Goal: Task Accomplishment & Management: Manage account settings

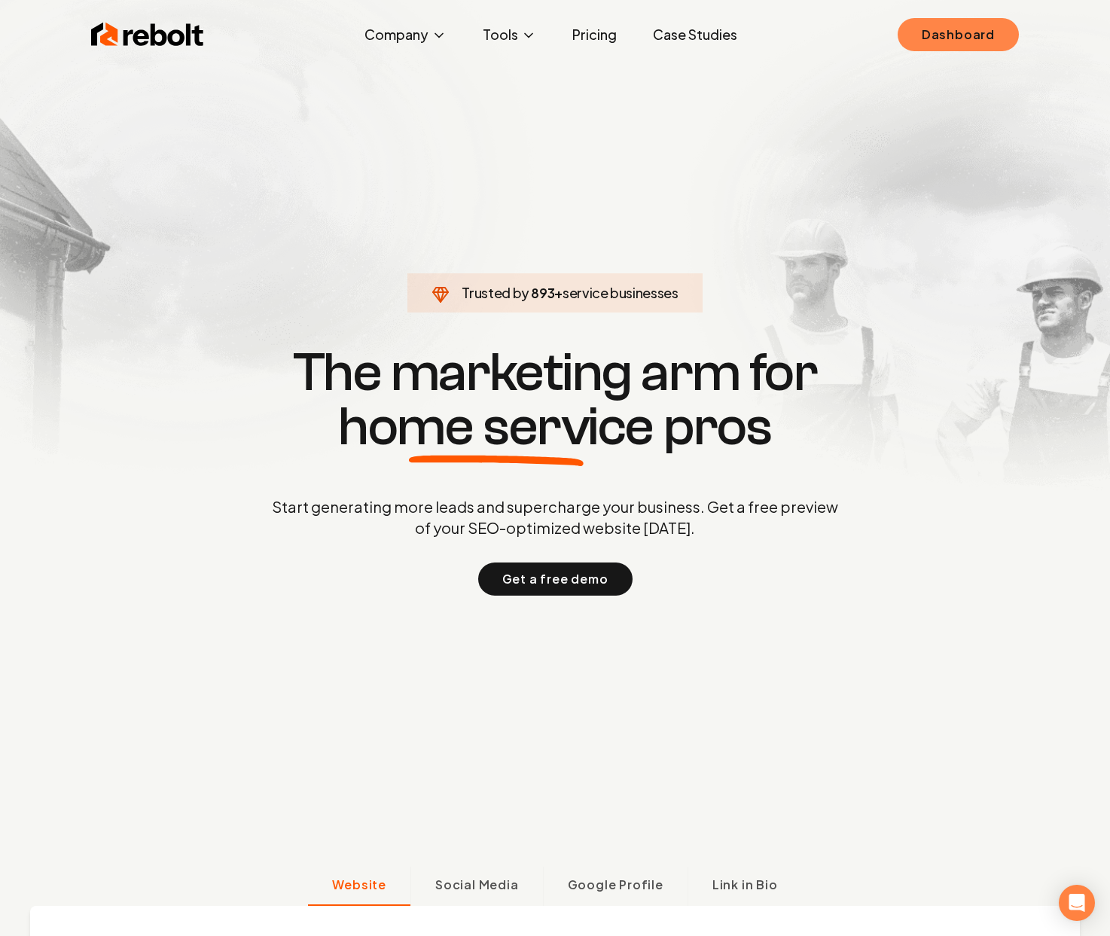
click at [969, 34] on link "Dashboard" at bounding box center [958, 34] width 121 height 33
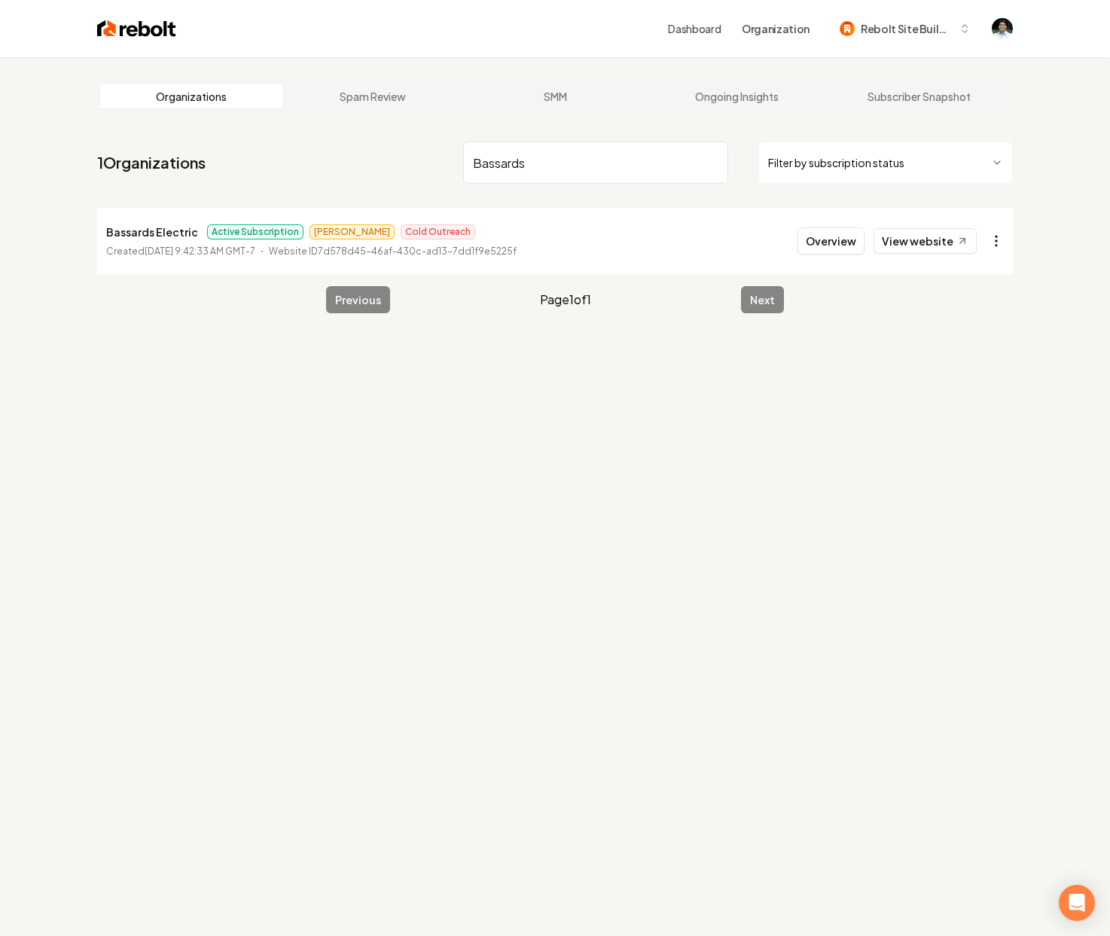
click at [997, 239] on html "Dashboard Organization Rebolt Site Builder Organizations Spam Review SMM Ongoin…" at bounding box center [555, 468] width 1110 height 936
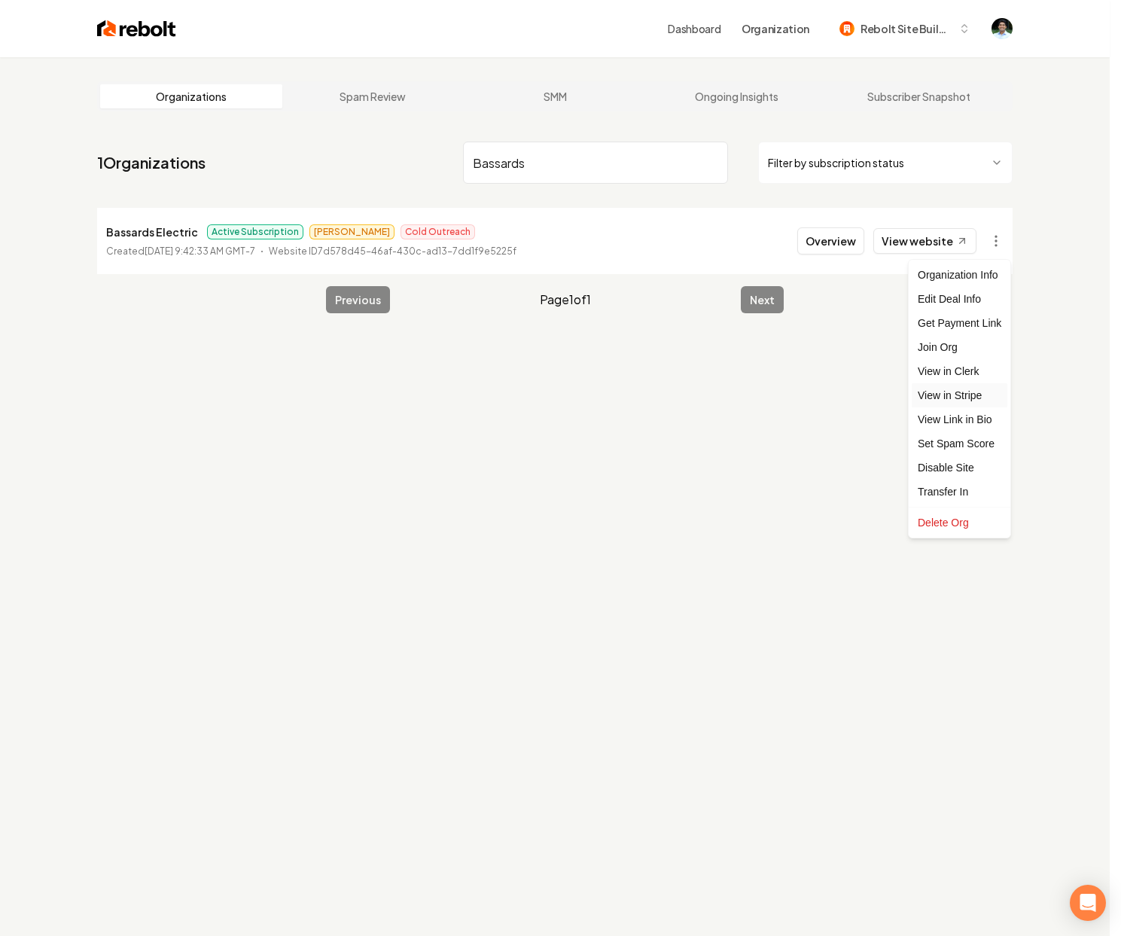
click at [956, 396] on link "View in Stripe" at bounding box center [960, 395] width 96 height 24
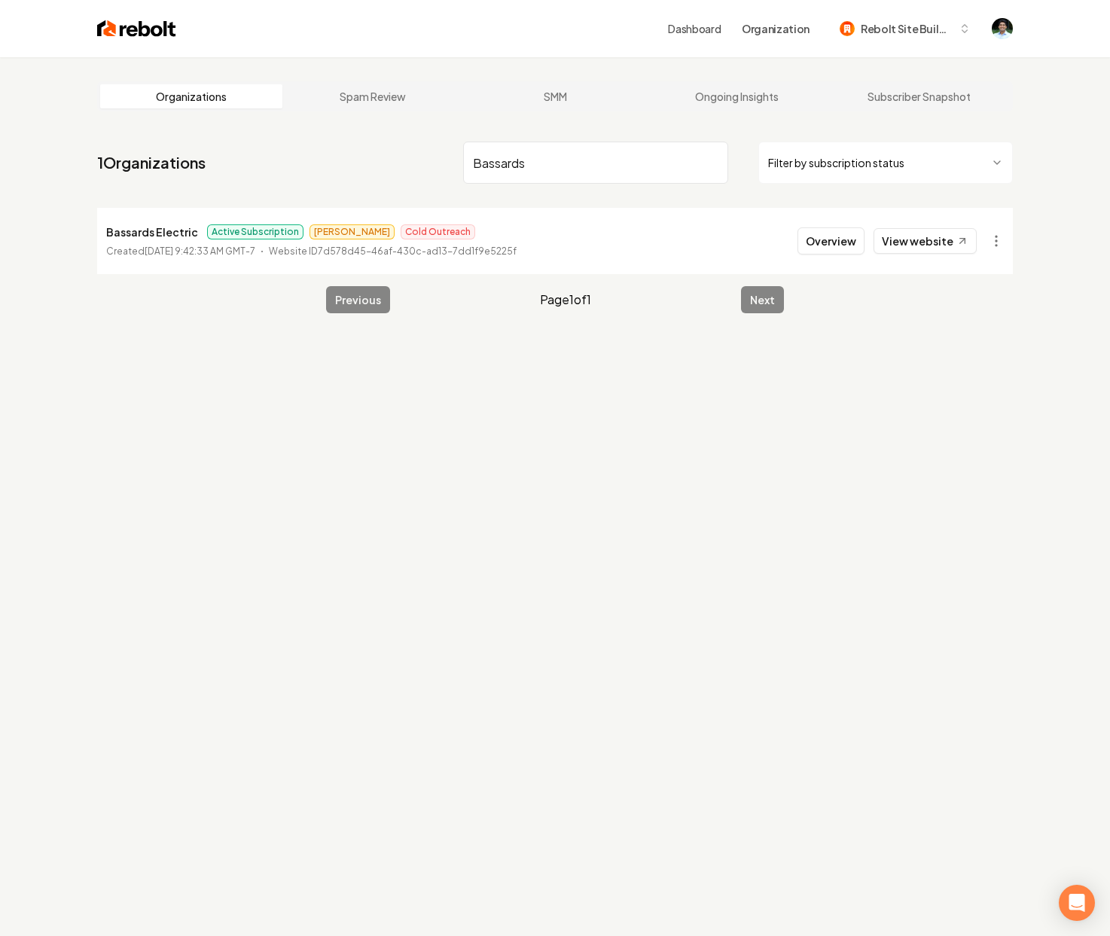
click at [539, 152] on input "Bassards" at bounding box center [595, 163] width 265 height 42
type input "Grey Cloud Outdoors"
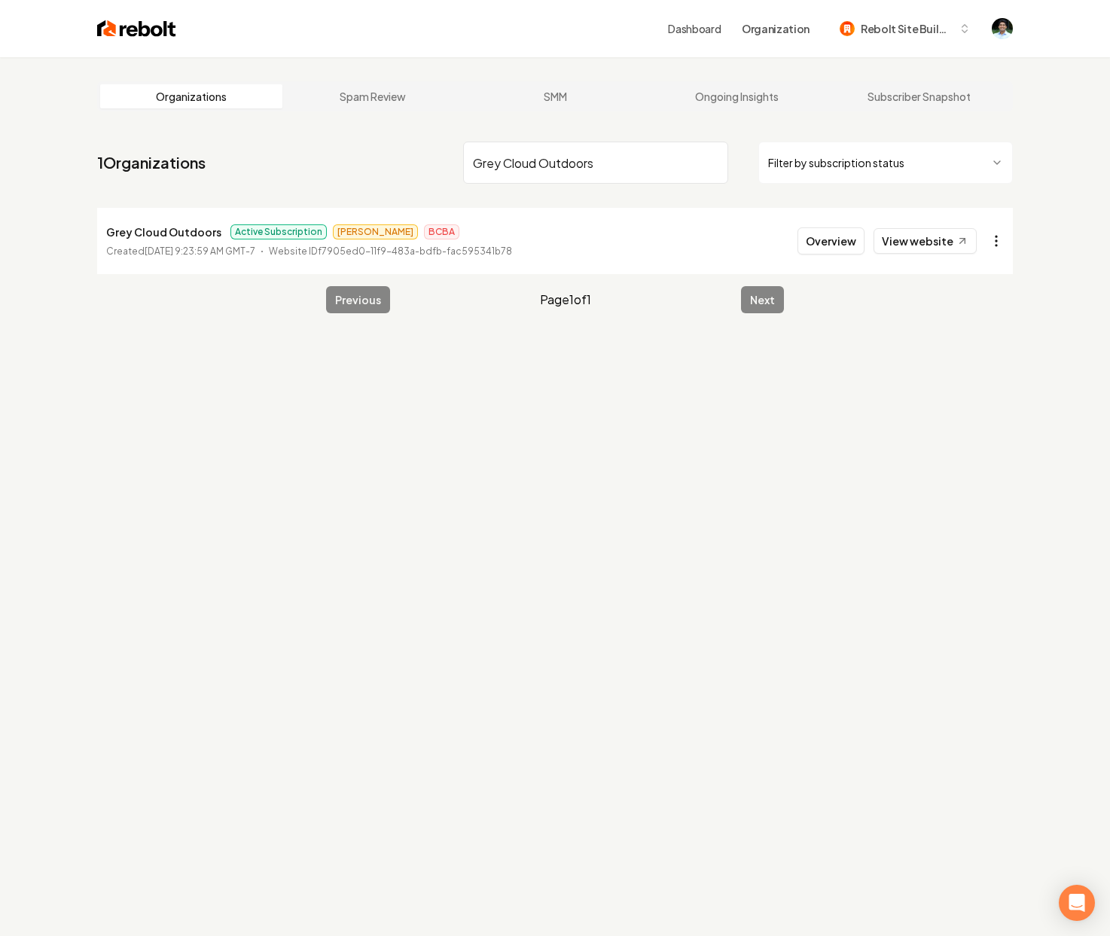
click at [1005, 246] on html "Dashboard Organization Rebolt Site Builder Organizations Spam Review SMM Ongoin…" at bounding box center [555, 468] width 1110 height 936
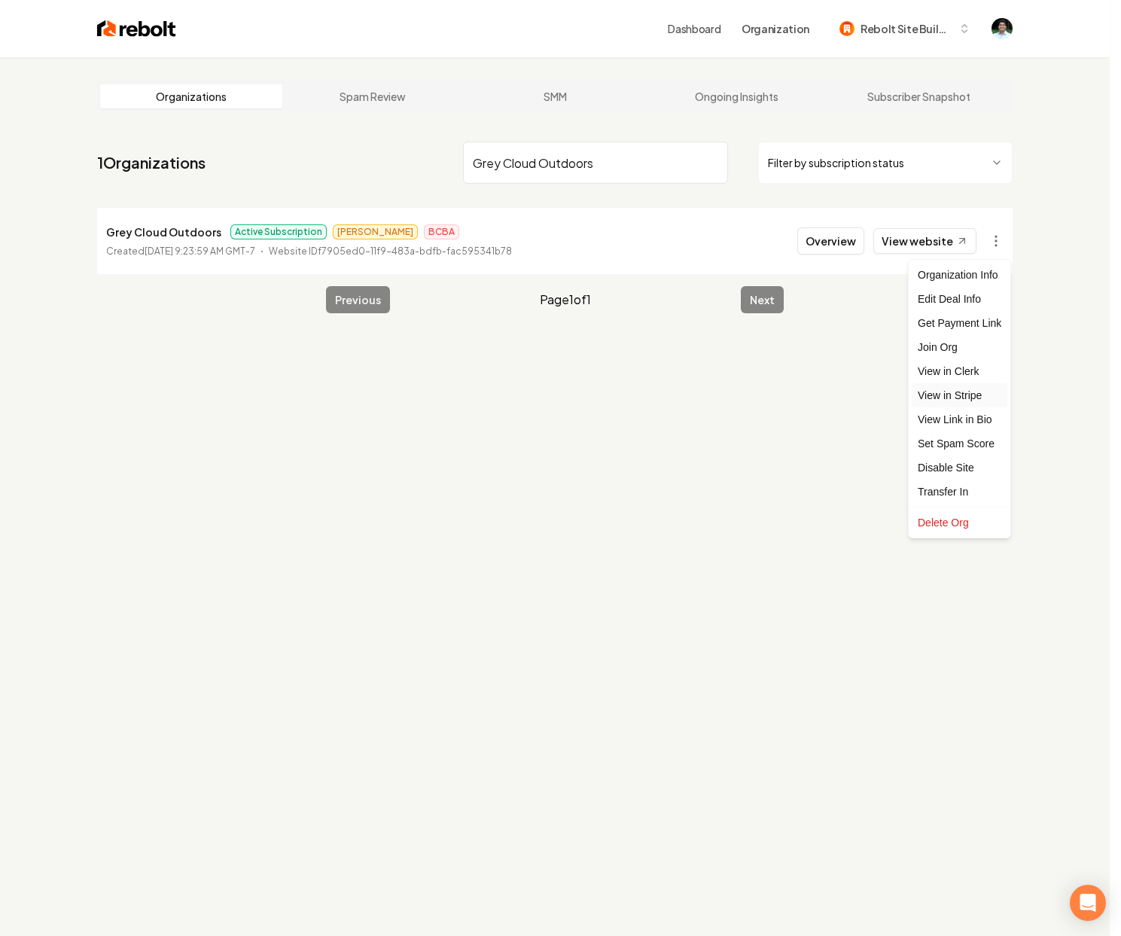
click at [947, 396] on link "View in Stripe" at bounding box center [960, 395] width 96 height 24
